Goal: Task Accomplishment & Management: Complete application form

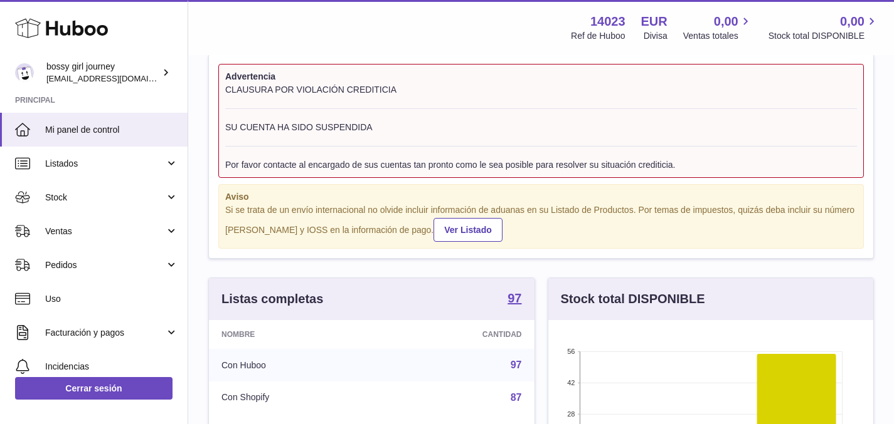
scroll to position [33, 0]
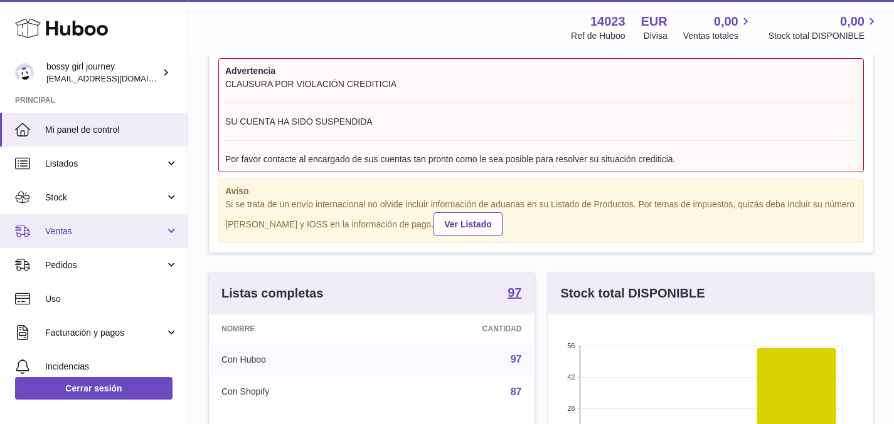
click at [95, 228] on span "Ventas" at bounding box center [105, 232] width 120 height 12
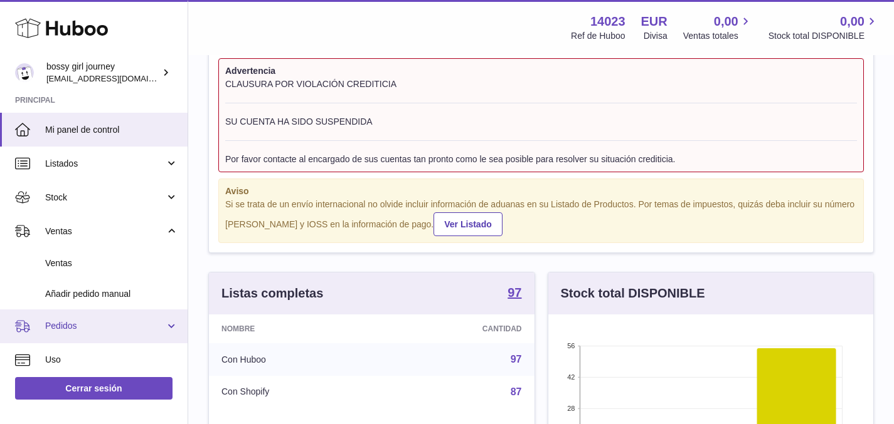
click at [93, 323] on span "Pedidos" at bounding box center [105, 326] width 120 height 12
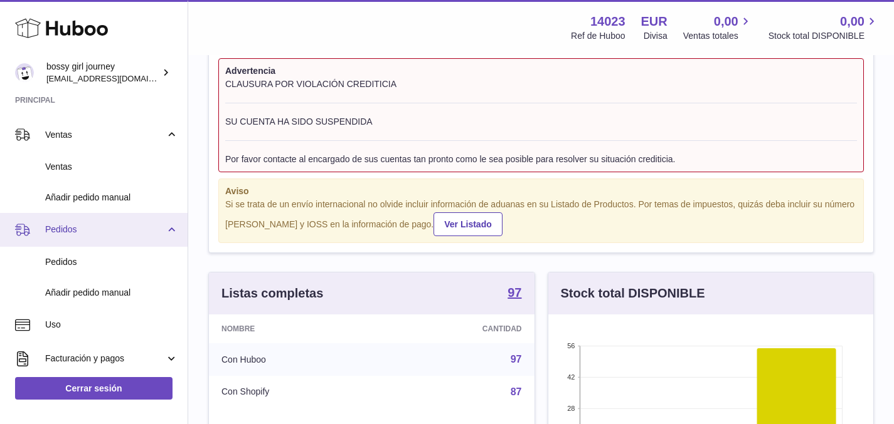
scroll to position [97, 0]
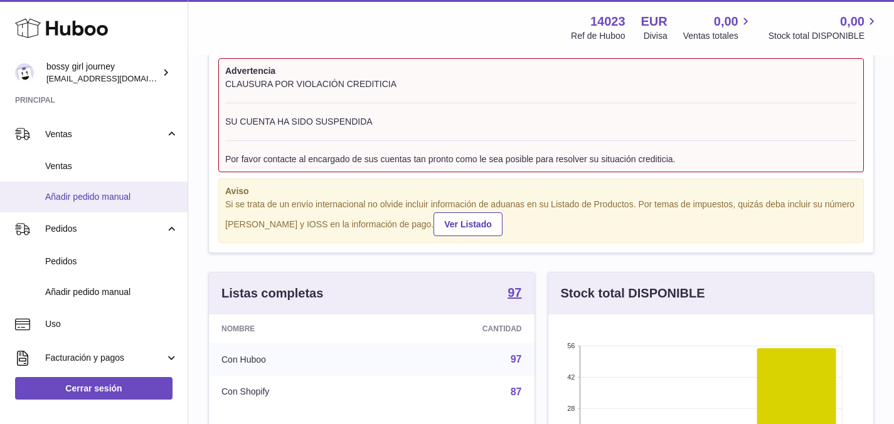
click at [98, 202] on span "Añadir pedido manual" at bounding box center [111, 197] width 133 height 12
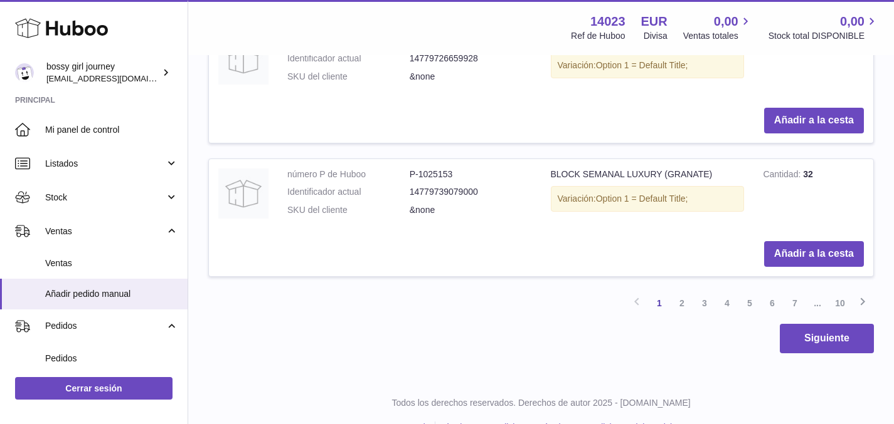
scroll to position [1447, 0]
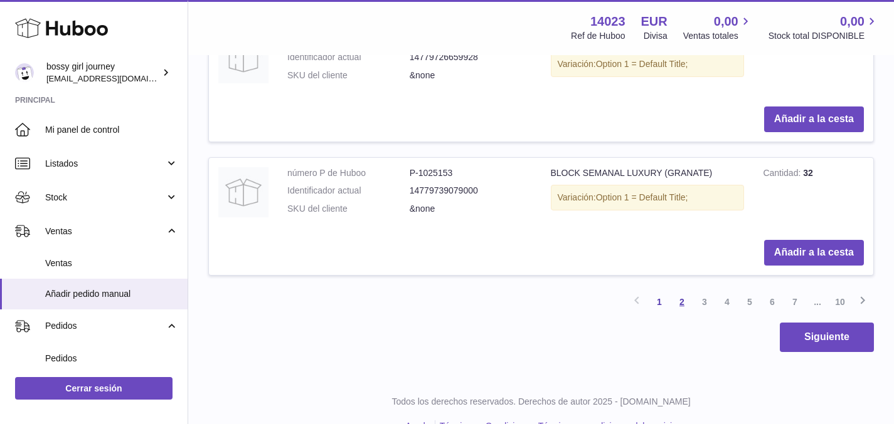
click at [682, 307] on link "2" at bounding box center [681, 302] width 23 height 23
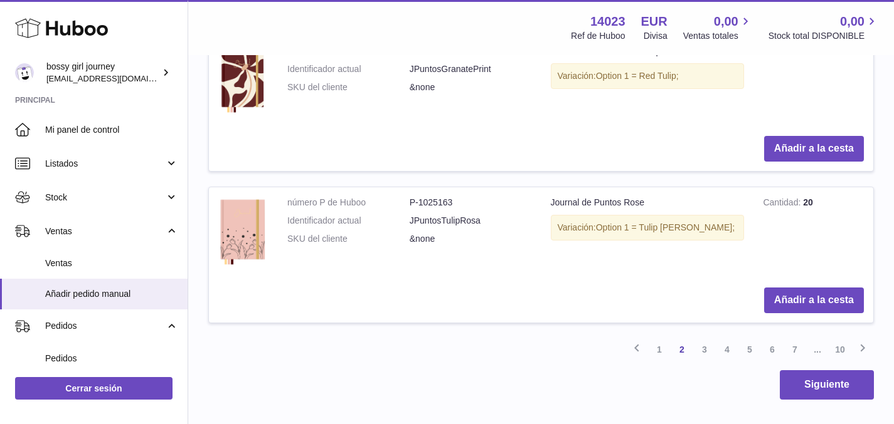
scroll to position [1554, 0]
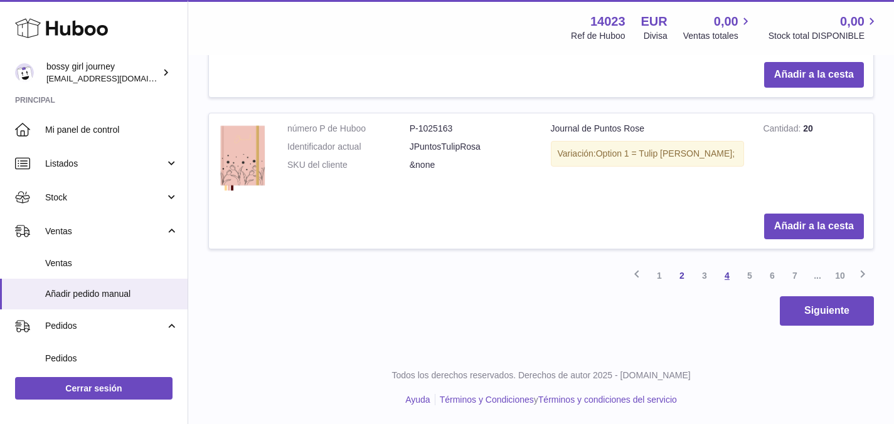
click at [724, 276] on link "4" at bounding box center [726, 276] width 23 height 23
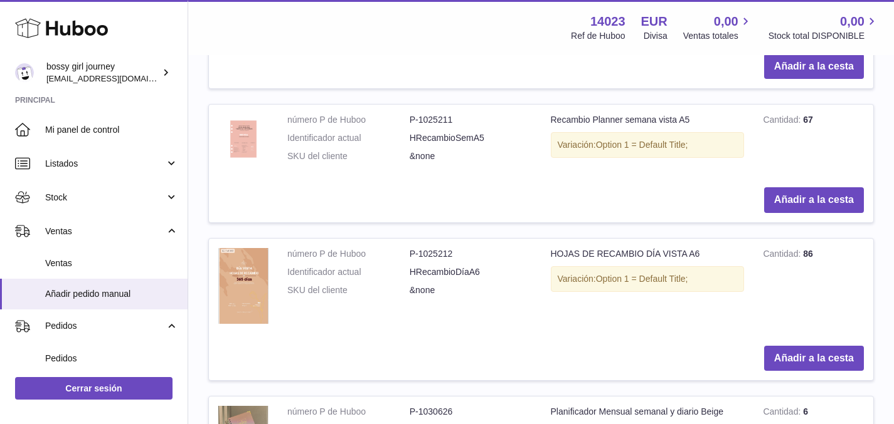
scroll to position [1527, 0]
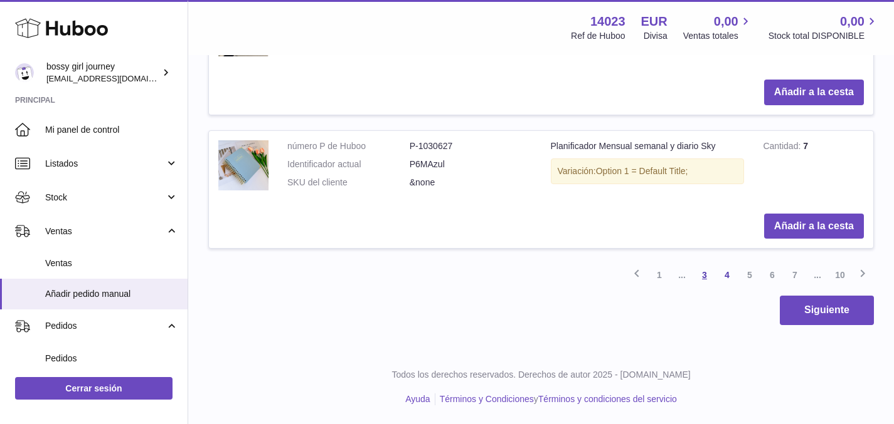
click at [704, 278] on link "3" at bounding box center [704, 275] width 23 height 23
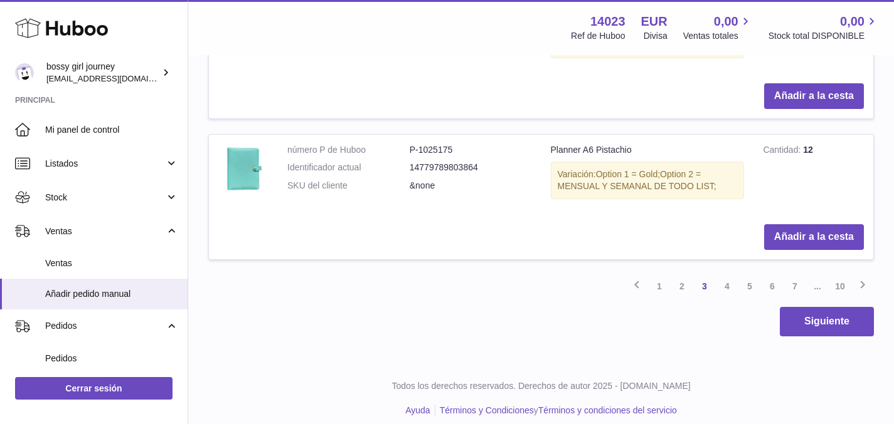
scroll to position [1564, 0]
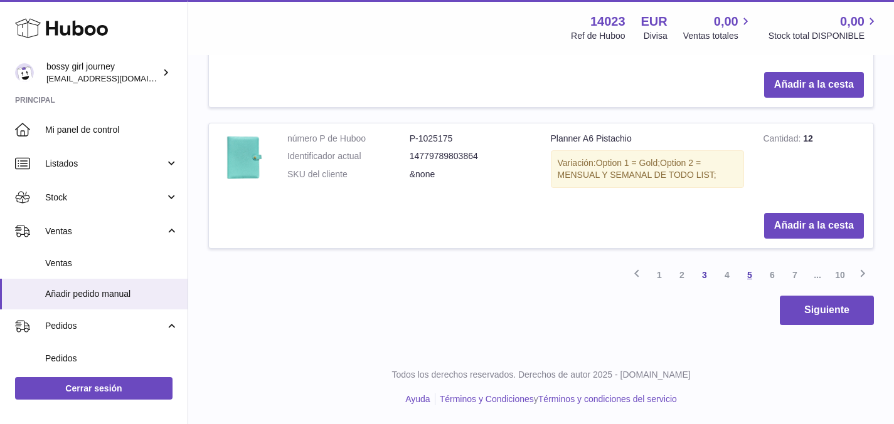
click at [751, 277] on link "5" at bounding box center [749, 275] width 23 height 23
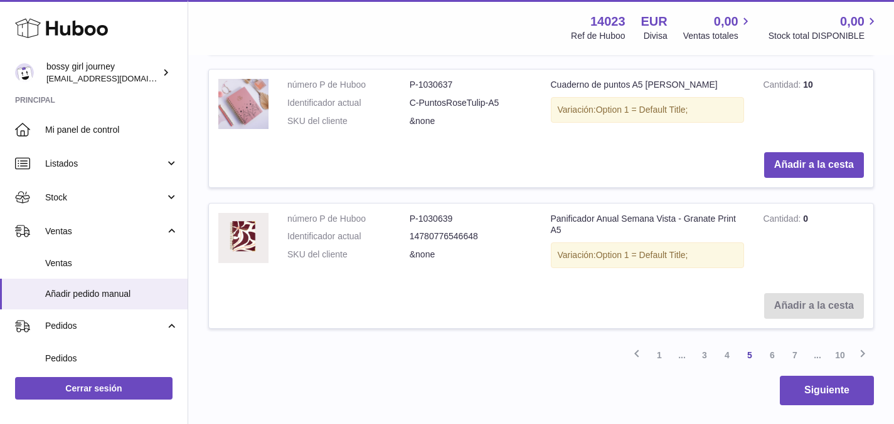
scroll to position [1408, 0]
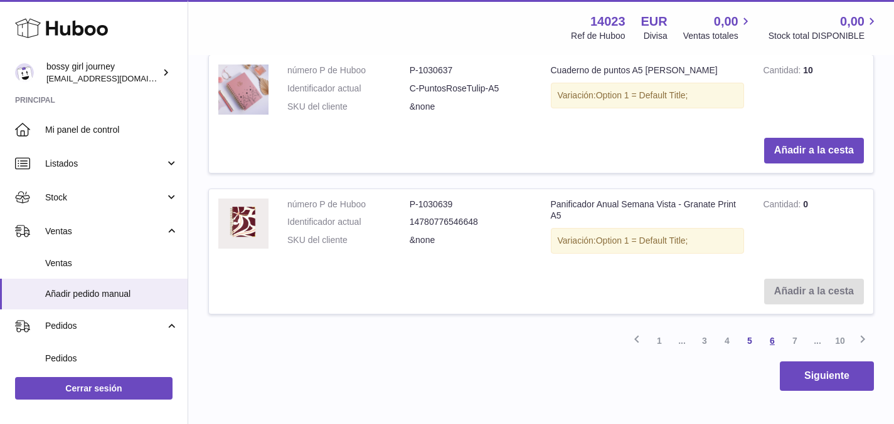
click at [778, 343] on link "6" at bounding box center [772, 341] width 23 height 23
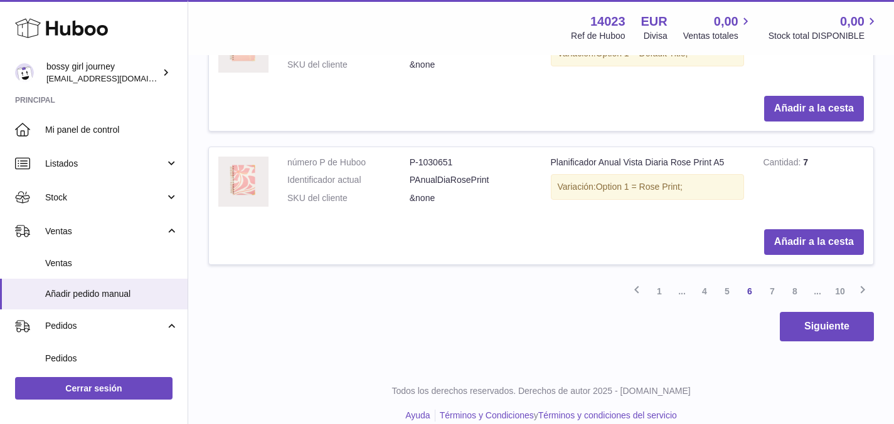
scroll to position [1489, 0]
click at [778, 290] on link "7" at bounding box center [772, 291] width 23 height 23
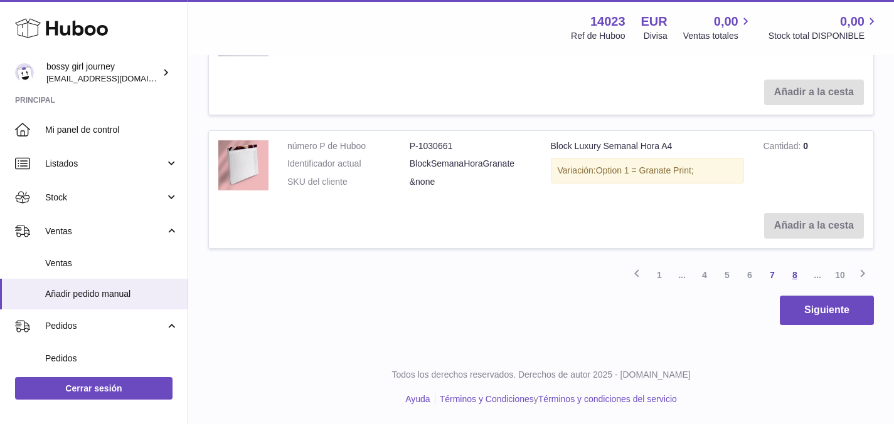
click at [793, 283] on link "8" at bounding box center [794, 275] width 23 height 23
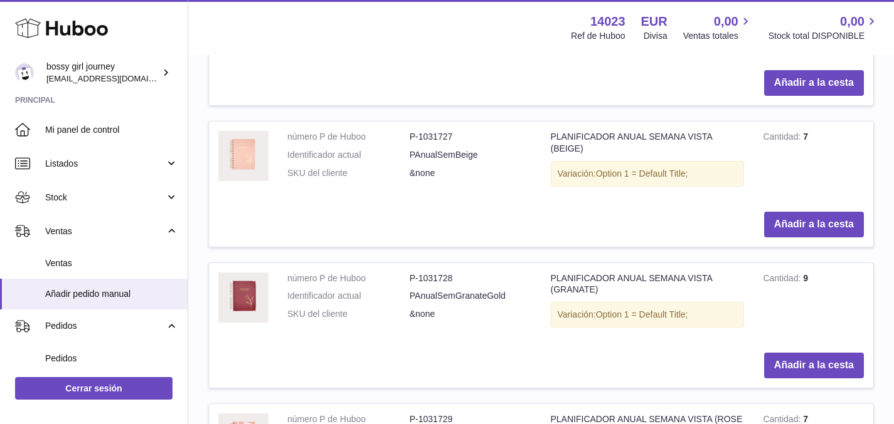
scroll to position [1086, 0]
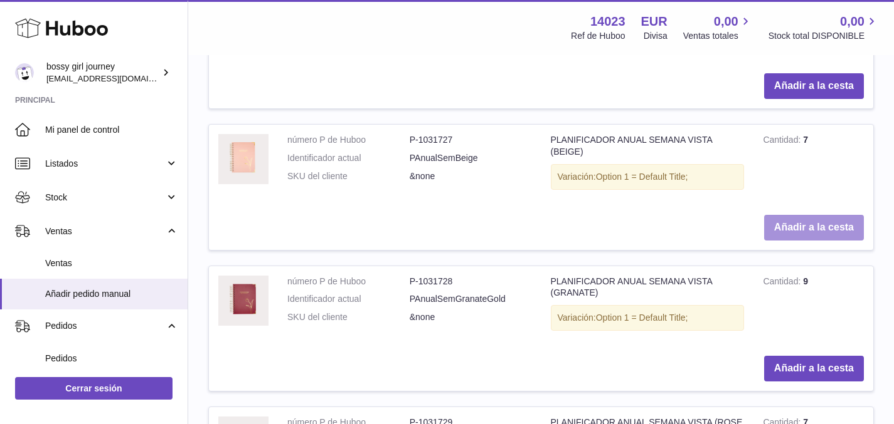
click at [822, 231] on button "Añadir a la cesta" at bounding box center [814, 228] width 100 height 26
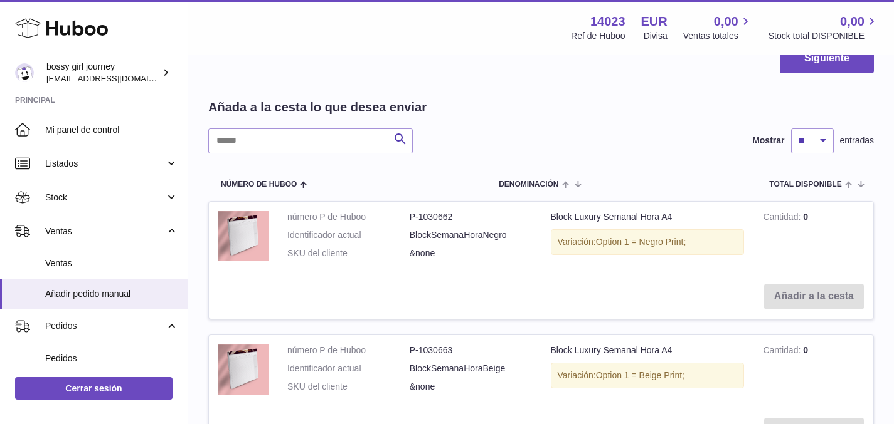
scroll to position [0, 0]
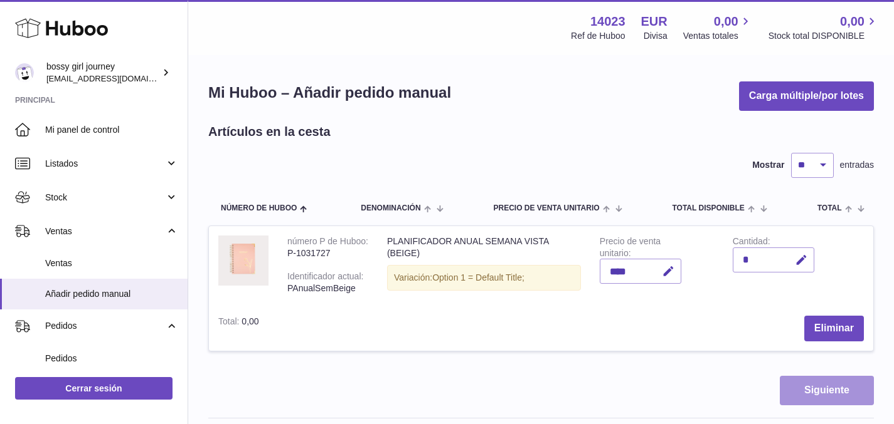
click at [820, 396] on button "Siguiente" at bounding box center [826, 390] width 94 height 29
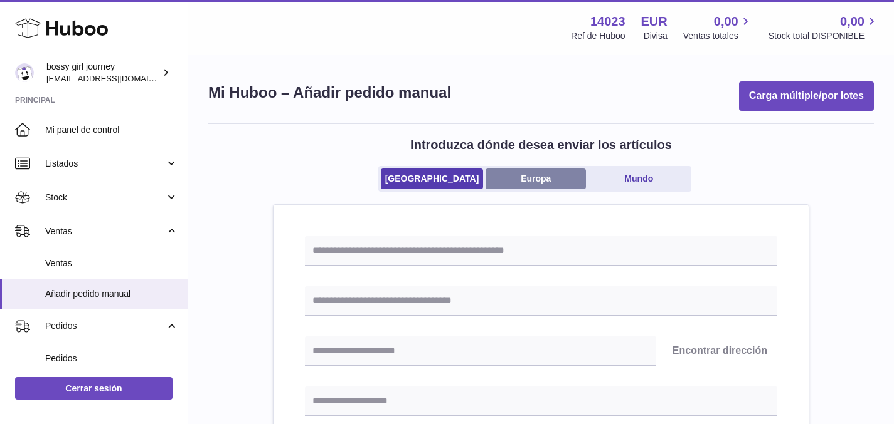
click at [535, 179] on link "Europa" at bounding box center [535, 179] width 100 height 21
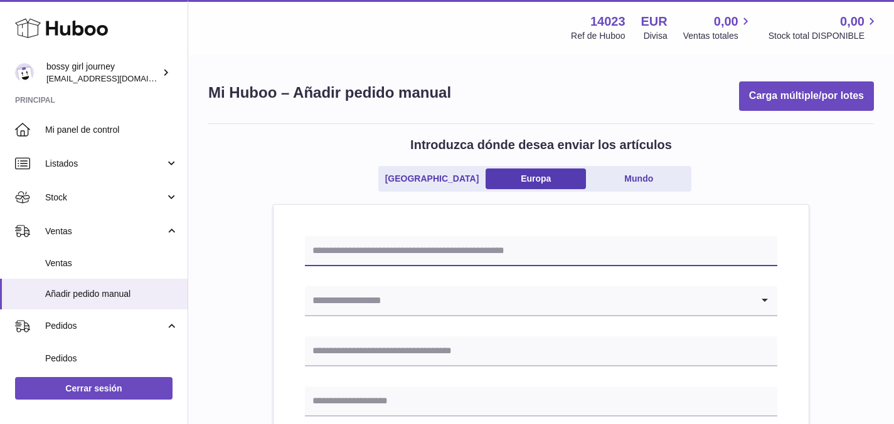
click at [472, 255] on input "text" at bounding box center [541, 251] width 472 height 30
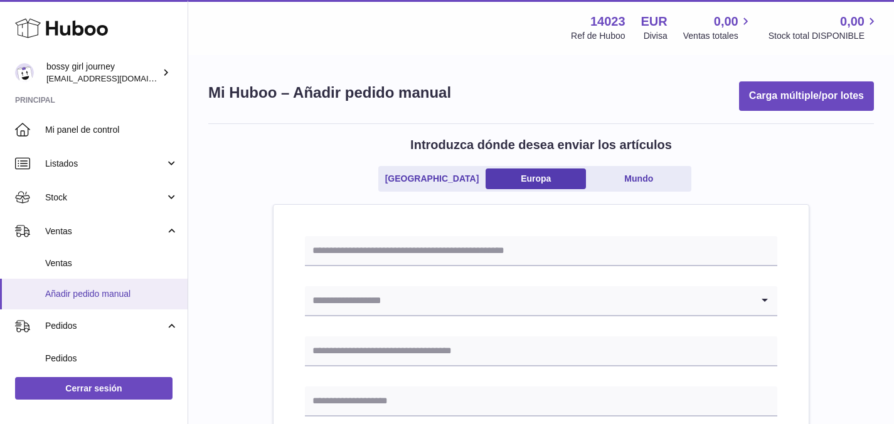
click at [83, 293] on span "Añadir pedido manual" at bounding box center [111, 294] width 133 height 12
